Goal: Task Accomplishment & Management: Manage account settings

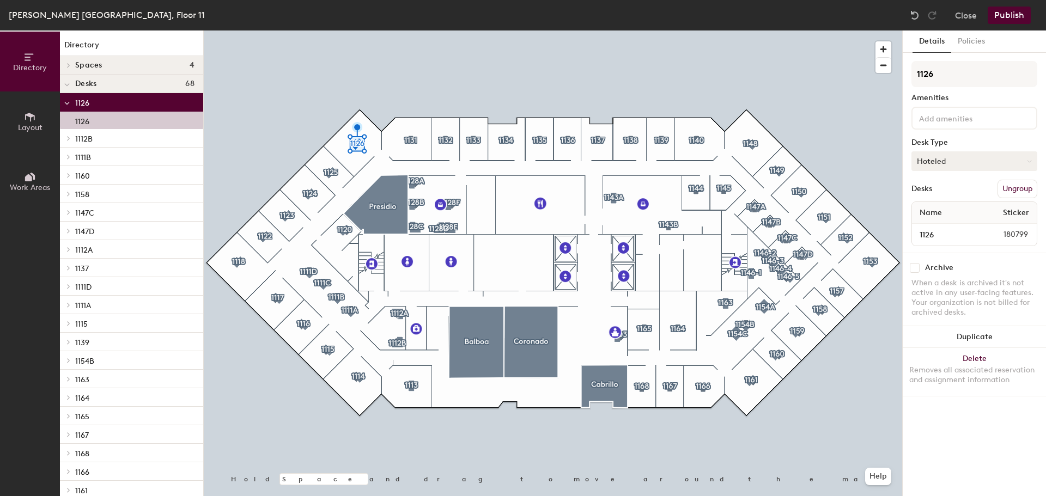
click at [940, 162] on button "Hoteled" at bounding box center [974, 161] width 126 height 20
click at [968, 192] on div "Assigned" at bounding box center [966, 195] width 109 height 16
click at [1001, 20] on button "Publish" at bounding box center [1009, 15] width 43 height 17
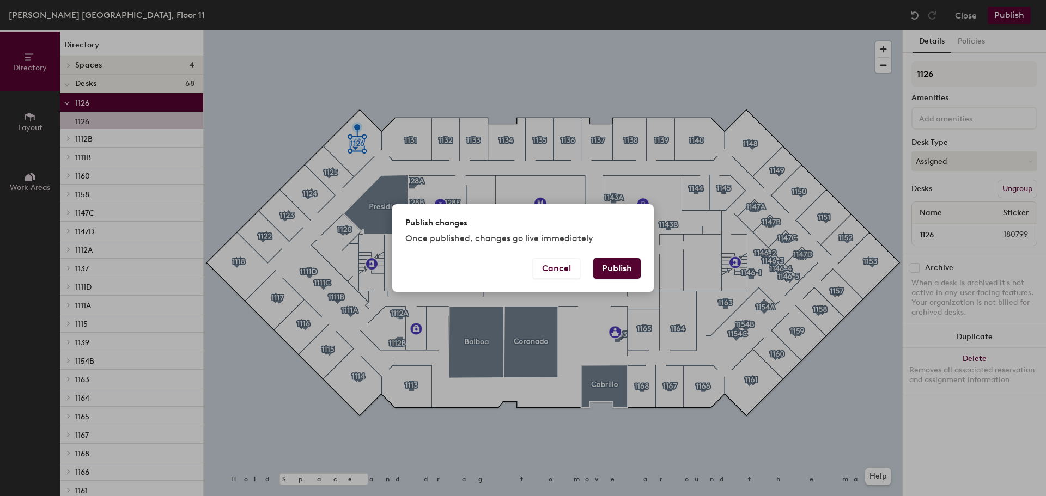
click at [620, 267] on button "Publish" at bounding box center [616, 268] width 47 height 21
